Goal: Obtain resource: Download file/media

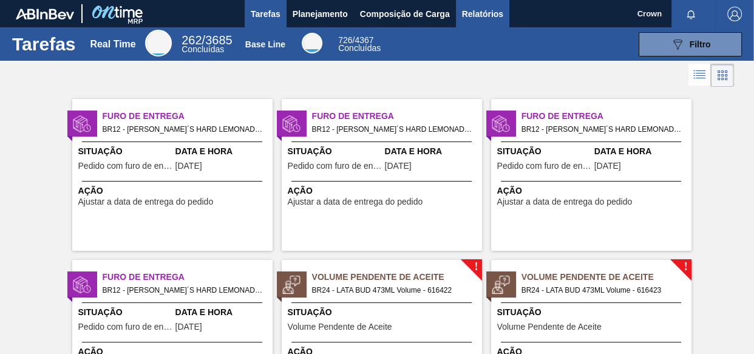
click at [467, 10] on span "Relatórios" at bounding box center [482, 14] width 41 height 15
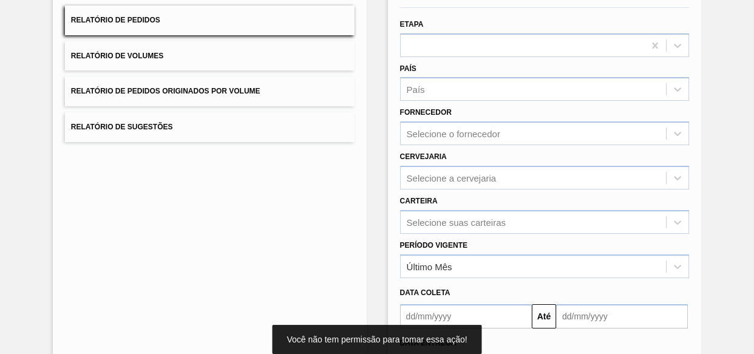
scroll to position [110, 0]
click at [463, 44] on div at bounding box center [523, 45] width 244 height 18
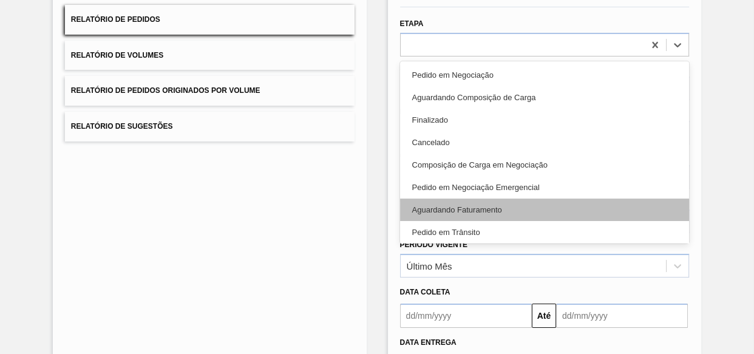
click at [466, 208] on div "Aguardando Faturamento" at bounding box center [545, 210] width 290 height 22
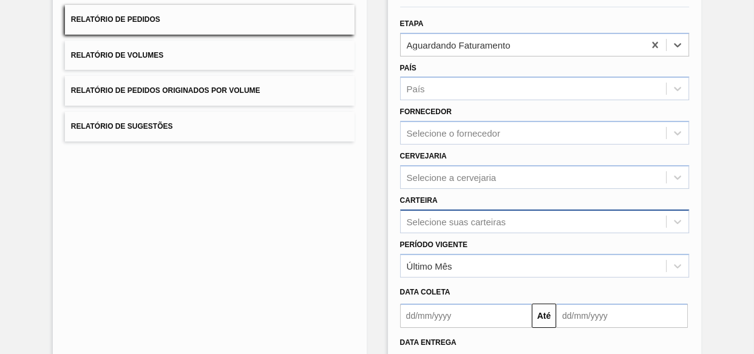
click at [495, 225] on div "Selecione suas carteiras" at bounding box center [545, 222] width 290 height 24
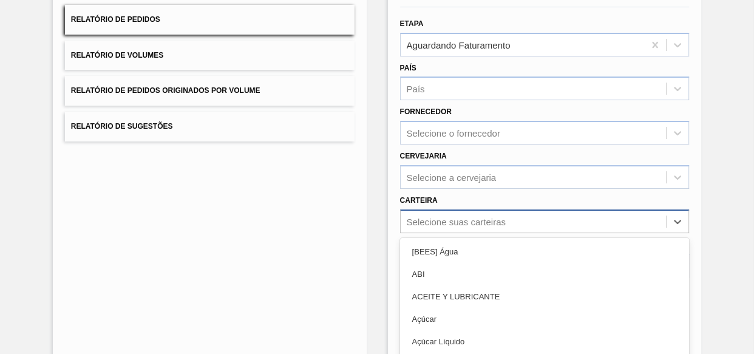
scroll to position [180, 0]
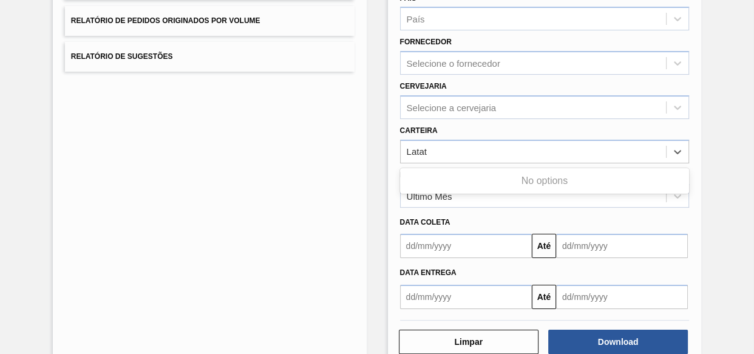
type input "Lata"
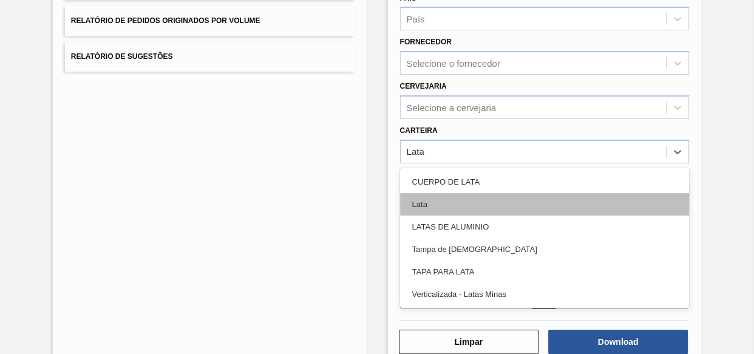
click at [425, 199] on div "Lata" at bounding box center [545, 204] width 290 height 22
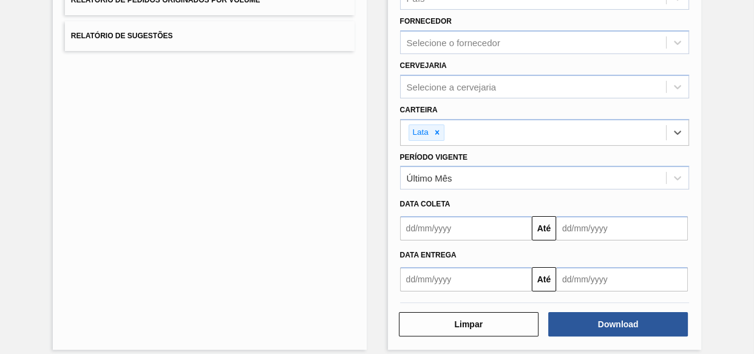
scroll to position [210, 0]
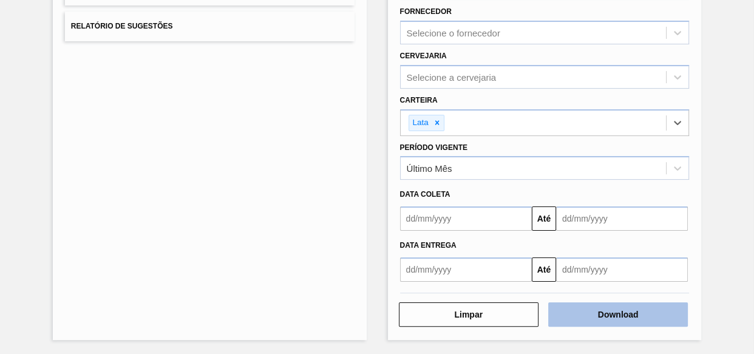
click at [643, 319] on button "Download" at bounding box center [619, 315] width 140 height 24
